Goal: Task Accomplishment & Management: Use online tool/utility

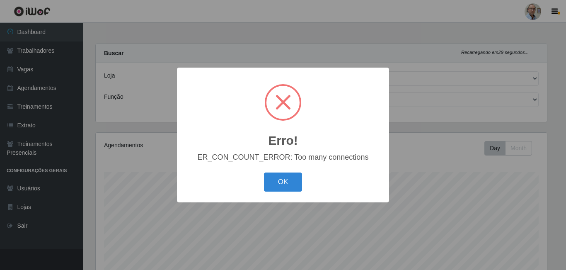
select select "251"
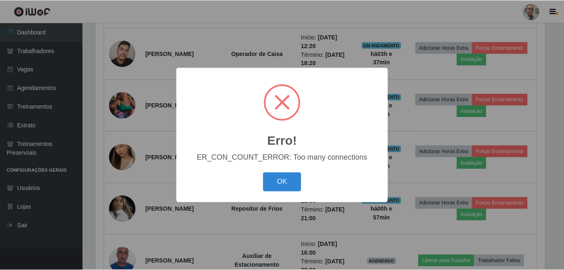
scroll to position [172, 451]
click at [284, 101] on span at bounding box center [282, 101] width 15 height 15
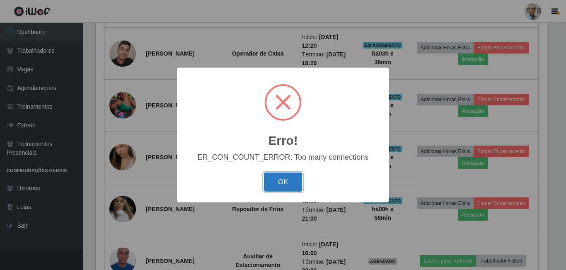
click at [289, 185] on button "OK" at bounding box center [283, 181] width 39 height 19
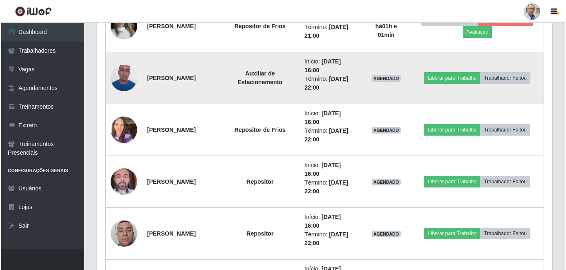
scroll to position [580, 0]
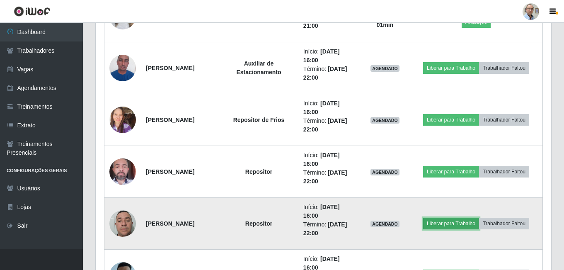
click at [461, 224] on button "Liberar para Trabalho" at bounding box center [451, 223] width 56 height 12
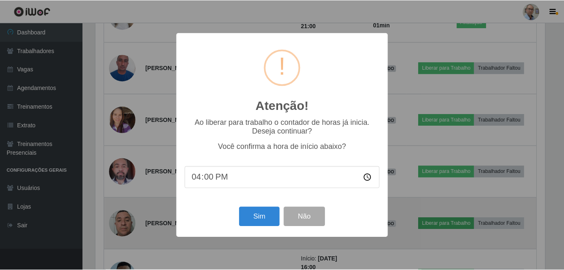
scroll to position [172, 451]
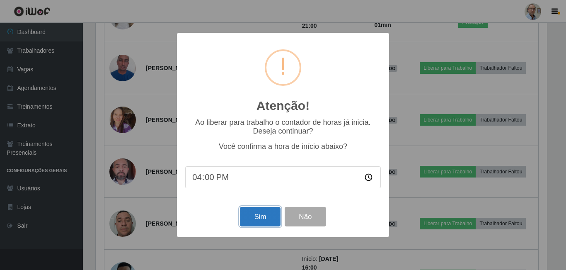
click at [257, 217] on button "Sim" at bounding box center [260, 216] width 40 height 19
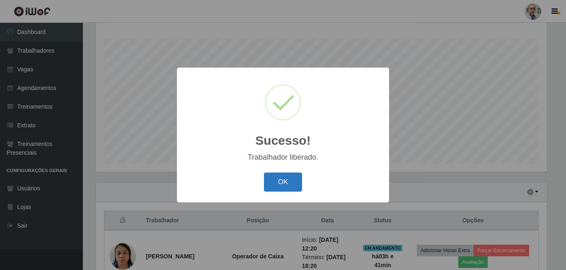
click at [293, 183] on button "OK" at bounding box center [283, 181] width 39 height 19
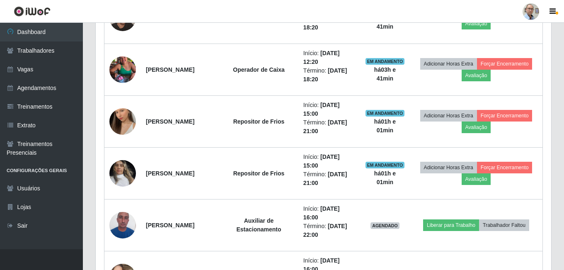
scroll to position [547, 0]
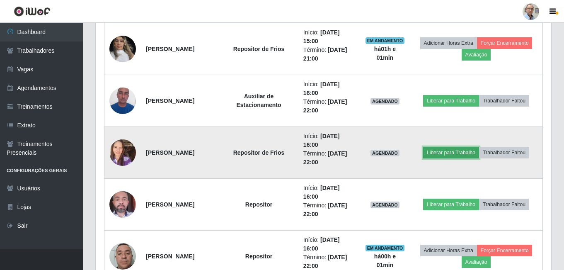
click at [458, 150] on button "Liberar para Trabalho" at bounding box center [451, 153] width 56 height 12
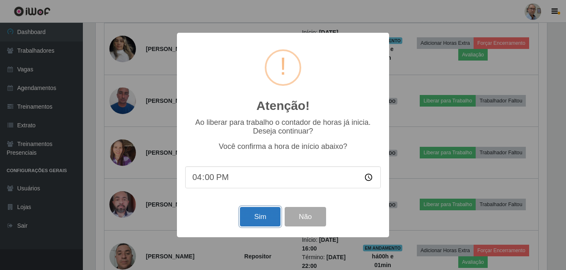
click at [259, 217] on button "Sim" at bounding box center [260, 216] width 40 height 19
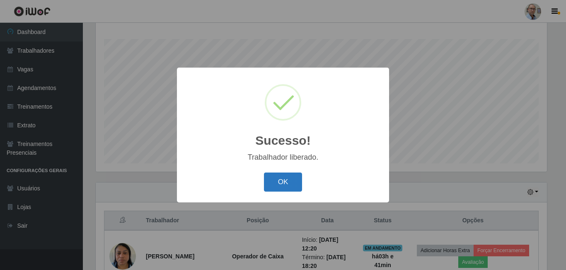
click at [281, 191] on button "OK" at bounding box center [283, 181] width 39 height 19
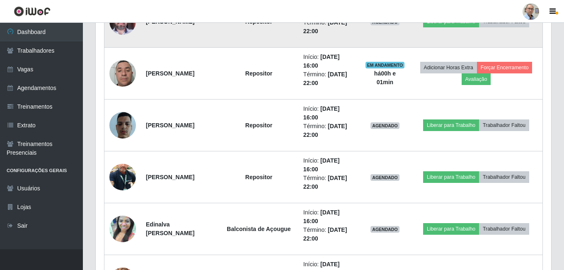
scroll to position [754, 0]
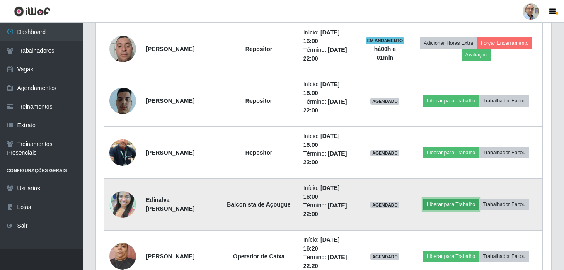
click at [465, 207] on button "Liberar para Trabalho" at bounding box center [451, 204] width 56 height 12
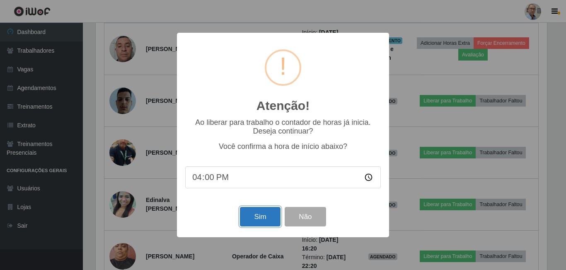
click at [265, 219] on button "Sim" at bounding box center [260, 216] width 40 height 19
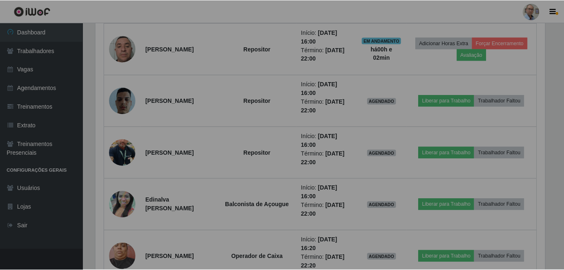
scroll to position [0, 0]
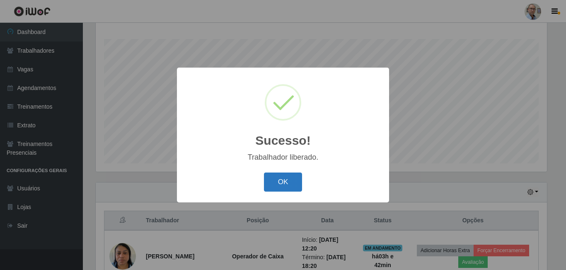
click at [282, 183] on button "OK" at bounding box center [283, 181] width 39 height 19
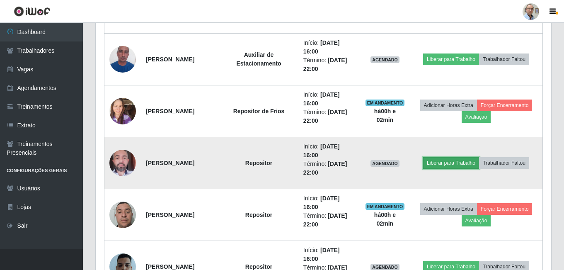
click at [468, 164] on button "Liberar para Trabalho" at bounding box center [451, 163] width 56 height 12
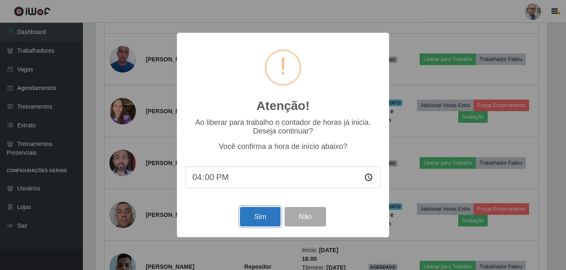
click at [258, 217] on button "Sim" at bounding box center [260, 216] width 40 height 19
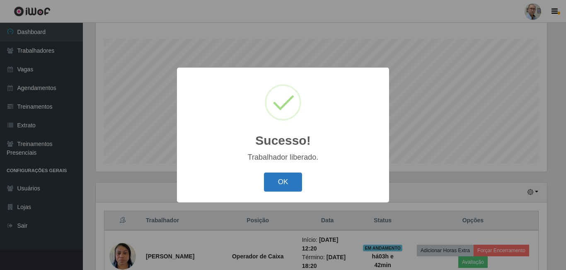
click at [278, 181] on button "OK" at bounding box center [283, 181] width 39 height 19
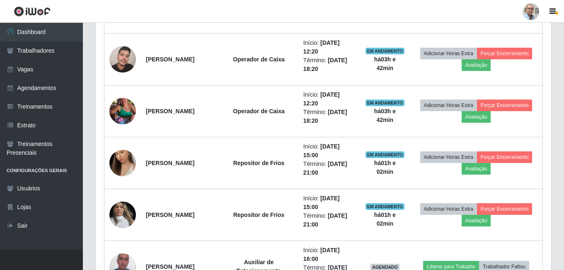
scroll to position [423, 0]
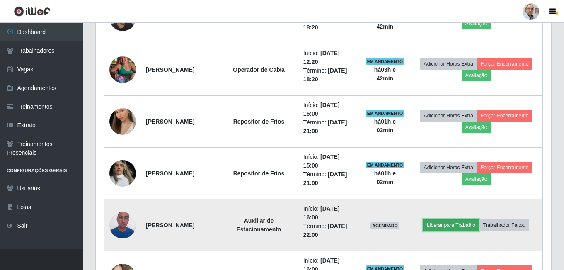
click at [458, 226] on button "Liberar para Trabalho" at bounding box center [451, 225] width 56 height 12
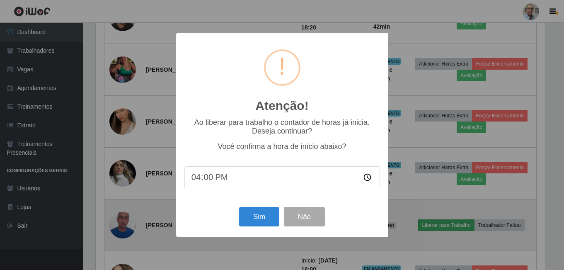
scroll to position [172, 451]
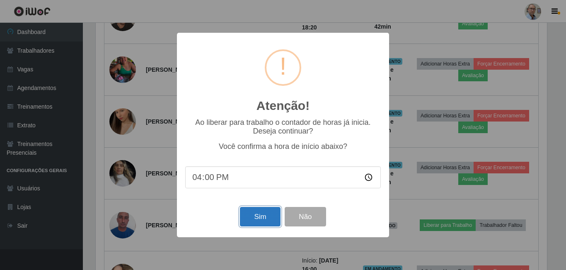
click at [246, 214] on button "Sim" at bounding box center [260, 216] width 40 height 19
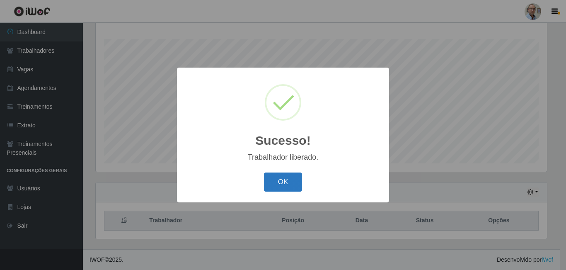
click at [272, 188] on button "OK" at bounding box center [283, 181] width 39 height 19
